Goal: Contribute content: Add original content to the website for others to see

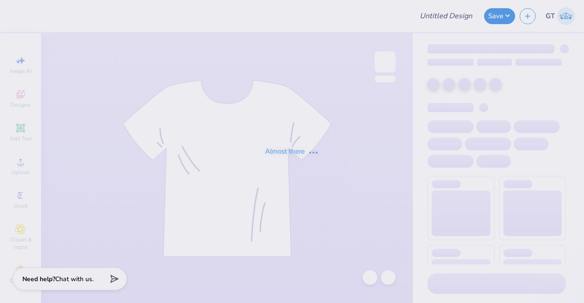
type input "Carhartt /vest - F25"
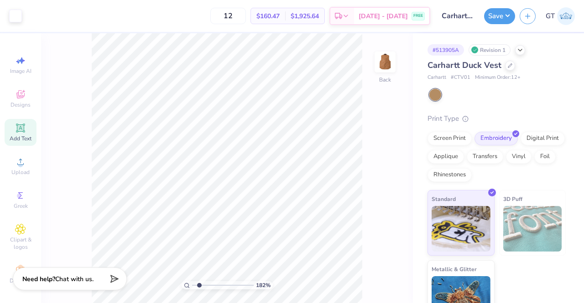
click at [16, 134] on div "Add Text" at bounding box center [21, 132] width 32 height 27
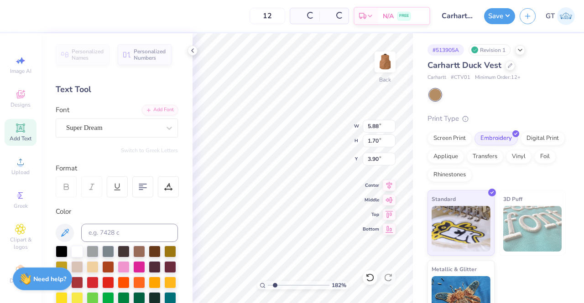
scroll to position [7, 2]
type input "1.81608913505573"
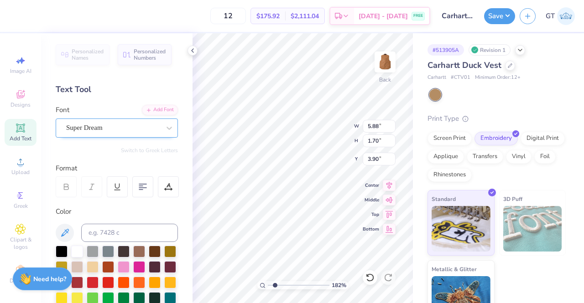
type textarea "™"
click at [138, 129] on div "Super Dream" at bounding box center [113, 128] width 96 height 14
type input "1.81608913505573"
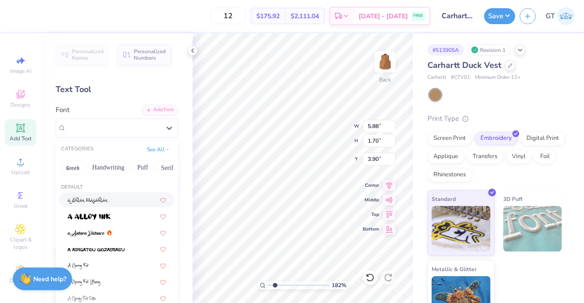
click at [119, 185] on div "Default" at bounding box center [117, 188] width 122 height 8
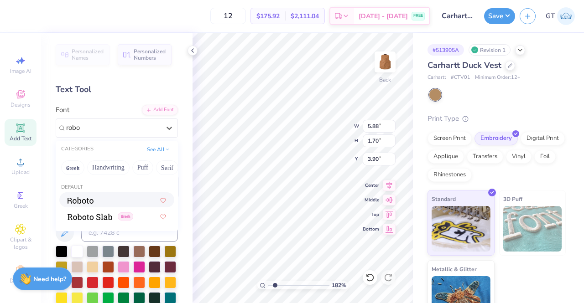
click at [121, 198] on div at bounding box center [117, 200] width 99 height 10
type input "robo"
type input "1.81608913505573"
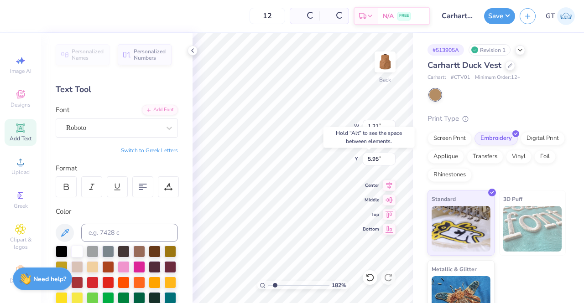
type input "1.81608913505573"
type input "5.95"
type input "1.81608913505573"
type input "0.34"
type input "0.18"
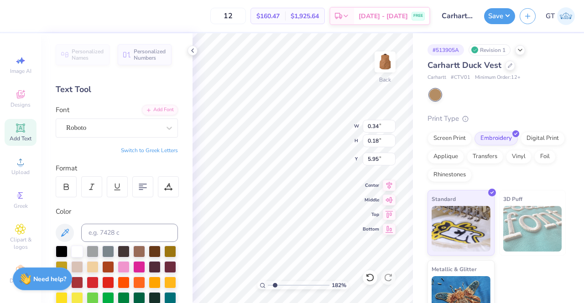
type input "1.81608913505573"
type input "3.24"
type input "3.2537315979162"
type input "3.09"
type input "3.2537315979162"
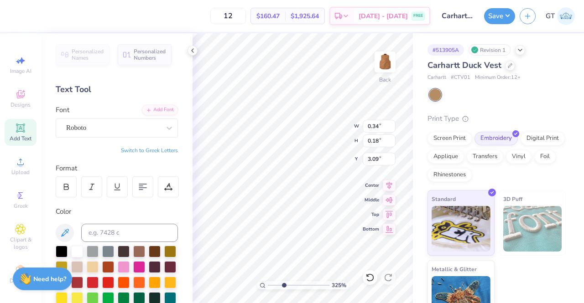
type input "0.27"
type input "0.14"
type input "3.13"
type input "3.2537315979162"
type input "0.20"
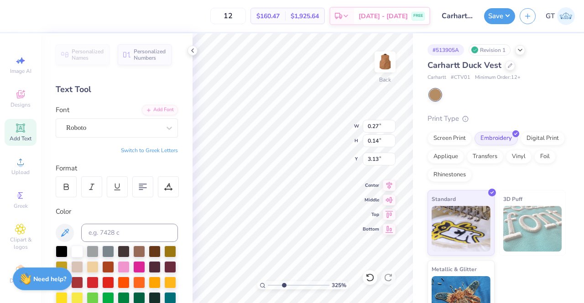
type input "0.11"
type input "3.16"
type input "3.2537315979162"
type input "3.12"
type input "3.2537315979162"
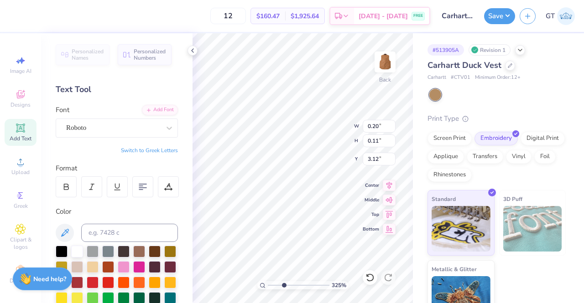
type input "0.19"
type input "0.10"
type input "3.2537315979162"
type input "0.19"
type input "0.10"
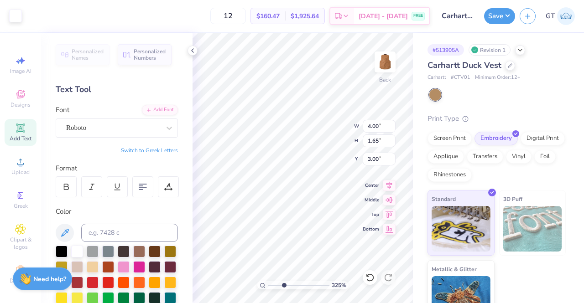
type input "3.12"
type input "3.2537315979162"
type input "0.15"
type input "0.08"
type input "3.14"
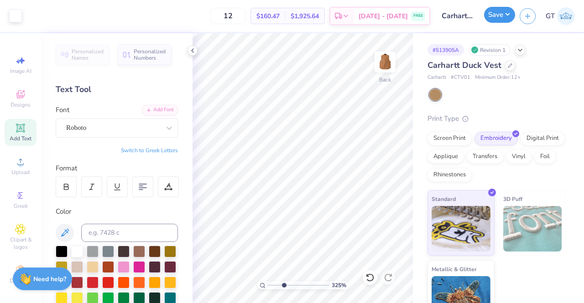
click at [498, 16] on button "Save" at bounding box center [499, 15] width 31 height 16
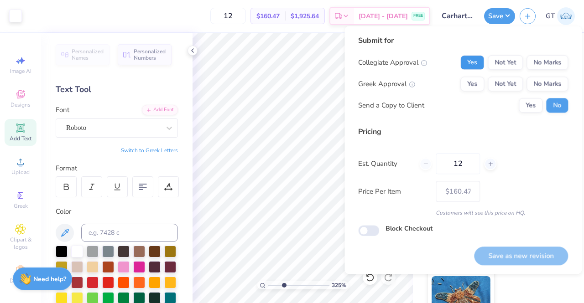
click at [472, 62] on button "Yes" at bounding box center [472, 62] width 24 height 15
click at [550, 82] on button "No Marks" at bounding box center [547, 84] width 42 height 15
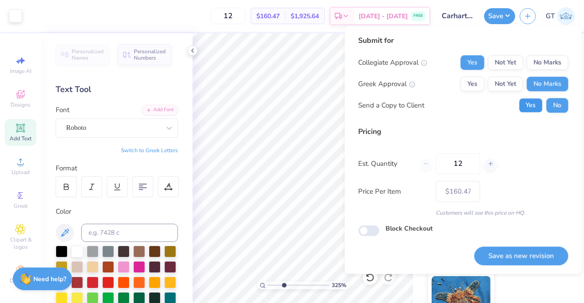
click at [528, 104] on button "Yes" at bounding box center [531, 105] width 24 height 15
type input "3.2537315979162"
click at [518, 258] on button "Save as new revision" at bounding box center [521, 256] width 94 height 19
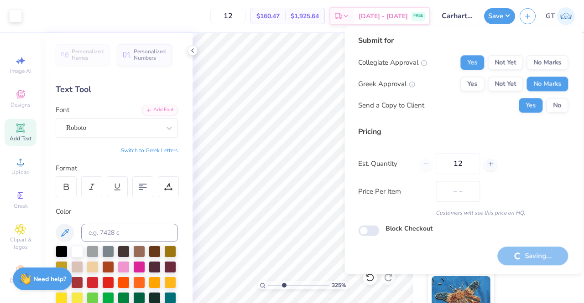
type input "$160.47"
type input "3.2537315979162"
